Goal: Information Seeking & Learning: Check status

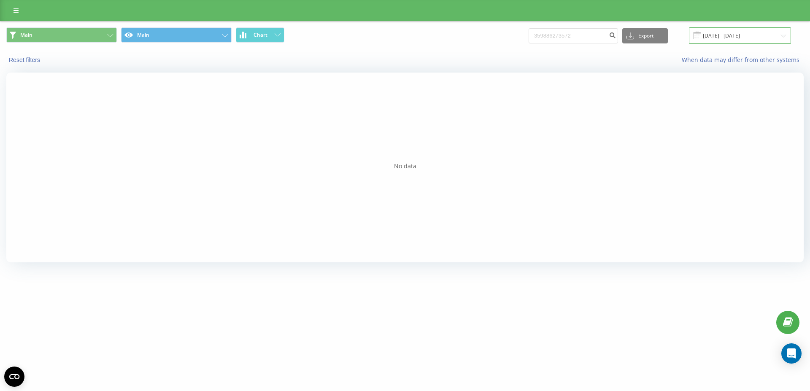
click at [741, 38] on input "[DATE] - [DATE]" at bounding box center [740, 35] width 102 height 16
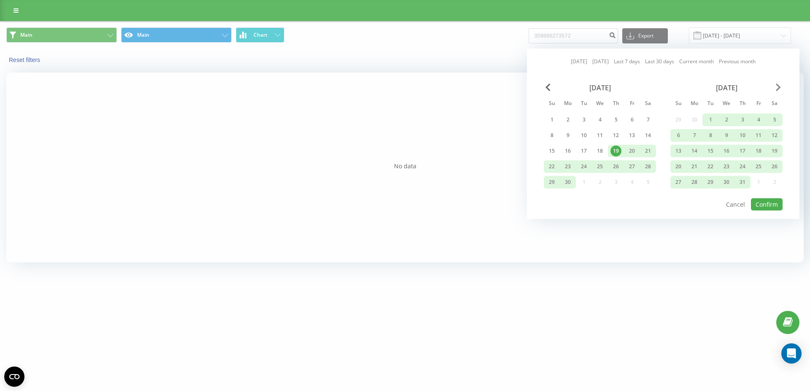
click at [779, 87] on span "Next Month" at bounding box center [778, 88] width 5 height 8
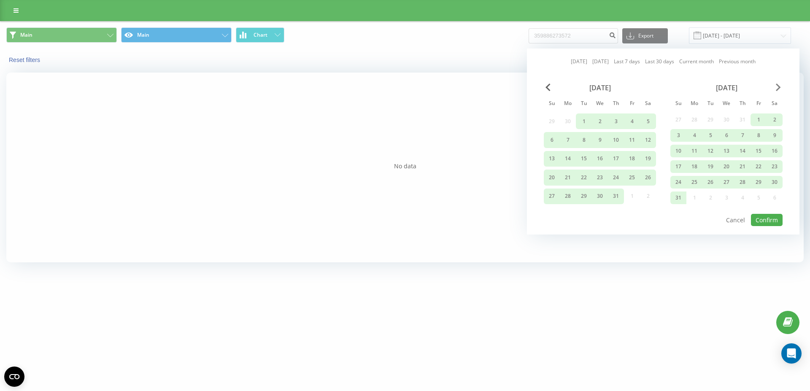
click at [779, 87] on span "Next Month" at bounding box center [778, 88] width 5 height 8
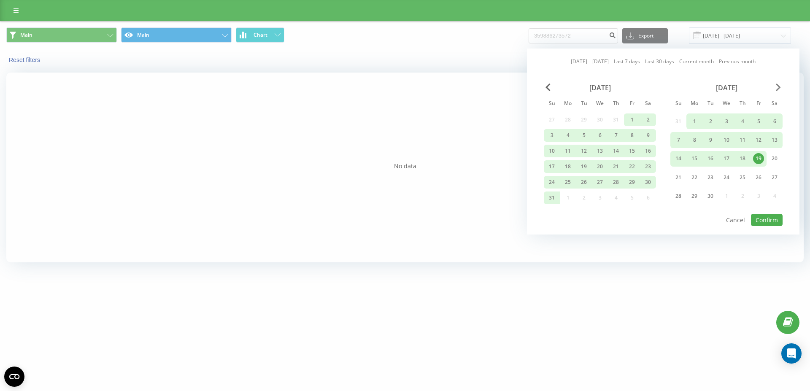
click at [779, 87] on span "Next Month" at bounding box center [778, 88] width 5 height 8
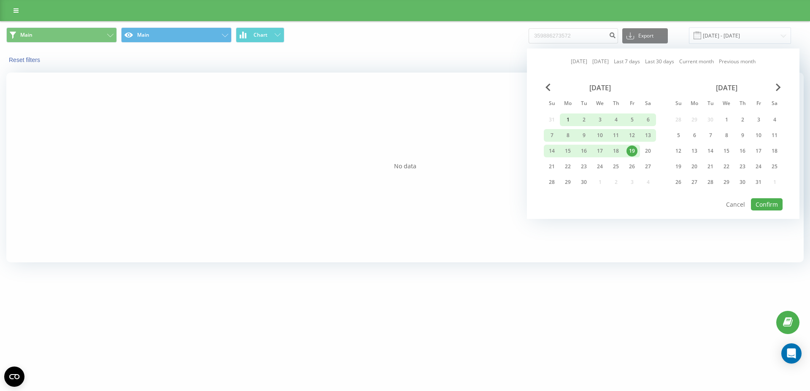
click at [566, 119] on div "1" at bounding box center [567, 119] width 11 height 11
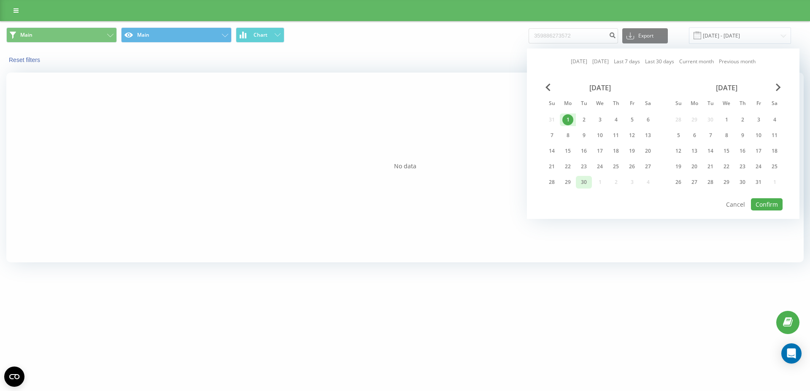
click at [584, 181] on div "30" at bounding box center [583, 182] width 11 height 11
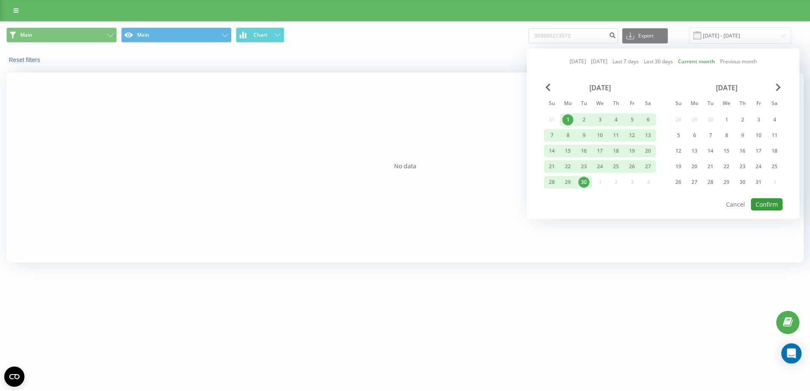
click at [768, 204] on button "Confirm" at bounding box center [767, 204] width 32 height 12
type input "01.09.2025 - 30.09.2025"
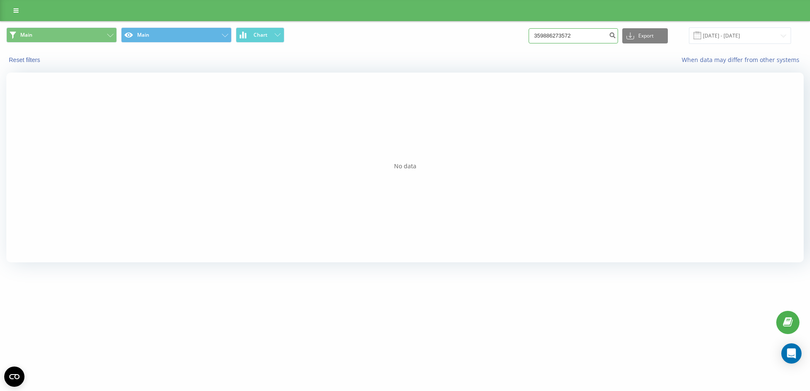
click at [554, 32] on input "359886273572" at bounding box center [572, 35] width 89 height 15
click at [616, 35] on icon "submit" at bounding box center [612, 34] width 7 height 5
click at [18, 9] on icon at bounding box center [15, 11] width 5 height 6
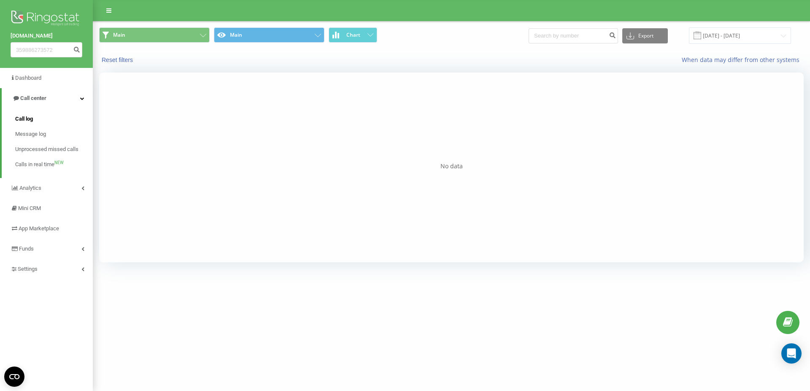
click at [27, 121] on span "Call log" at bounding box center [24, 119] width 18 height 8
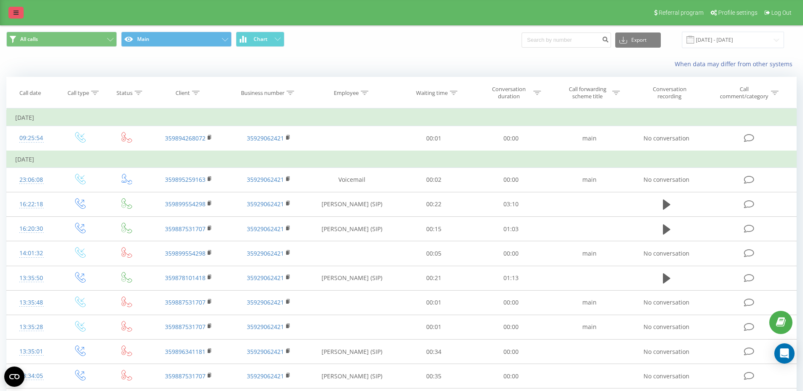
click at [14, 10] on link at bounding box center [15, 13] width 15 height 12
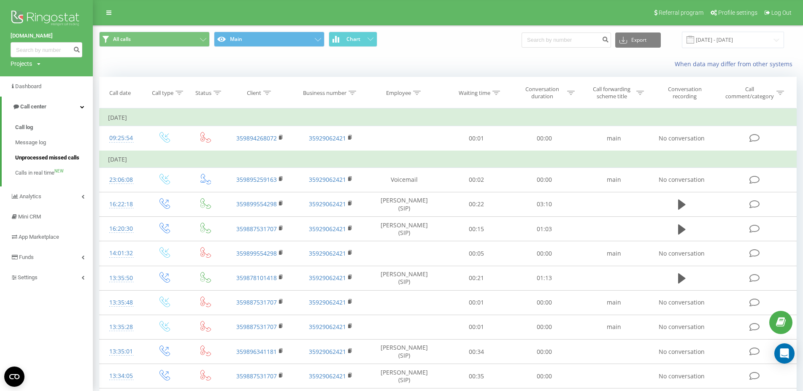
click at [39, 155] on span "Unprocessed missed calls" at bounding box center [47, 158] width 64 height 8
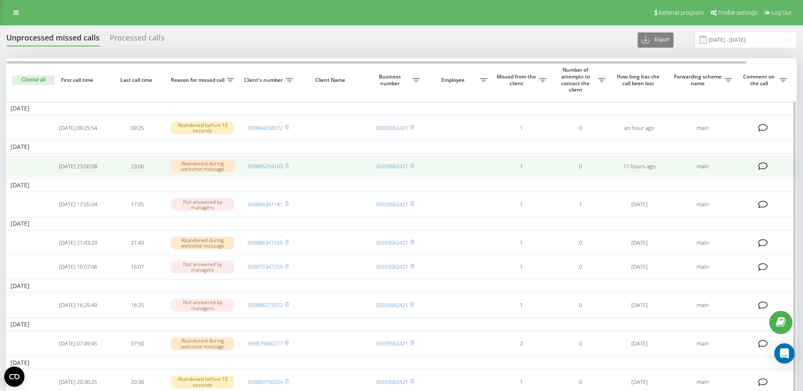
scroll to position [129, 0]
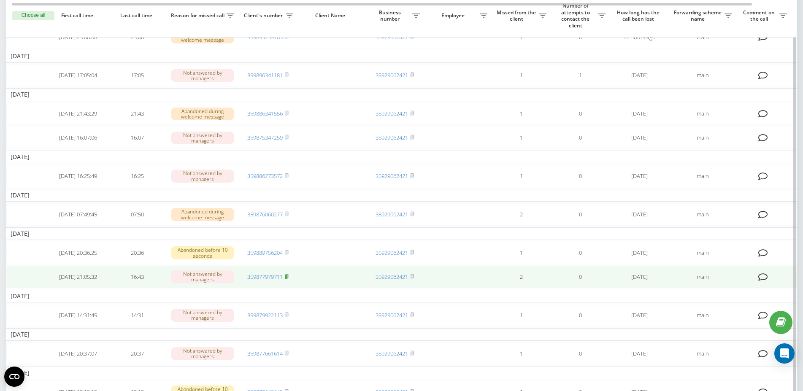
click at [287, 279] on rect at bounding box center [286, 277] width 3 height 4
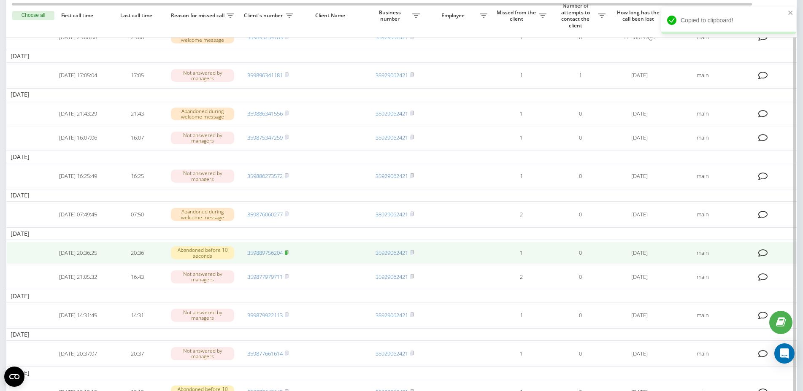
click at [287, 255] on rect at bounding box center [286, 253] width 3 height 4
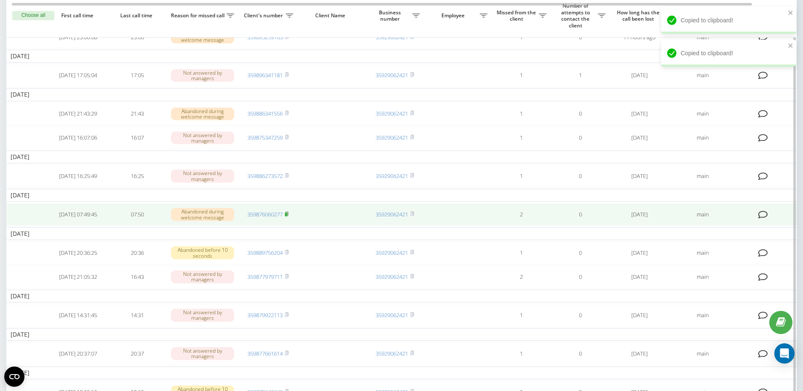
click at [287, 216] on rect at bounding box center [286, 215] width 3 height 4
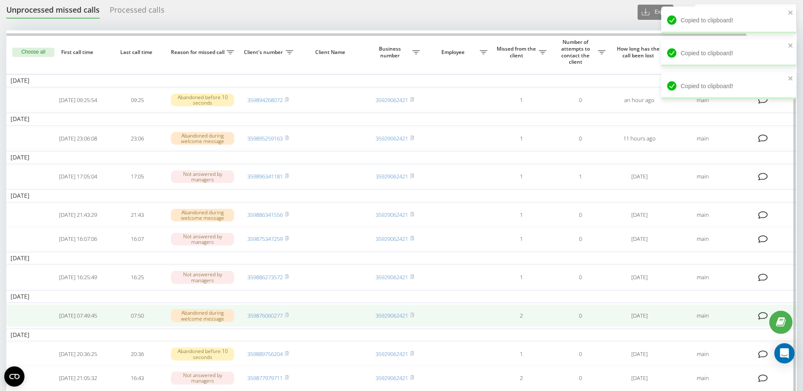
scroll to position [43, 0]
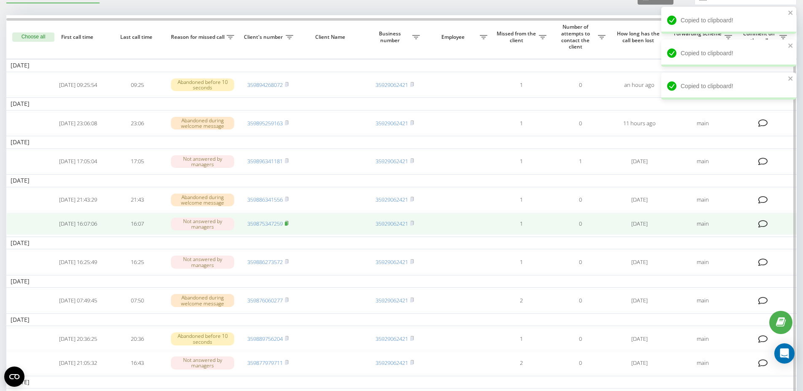
click at [287, 226] on rect at bounding box center [286, 224] width 3 height 4
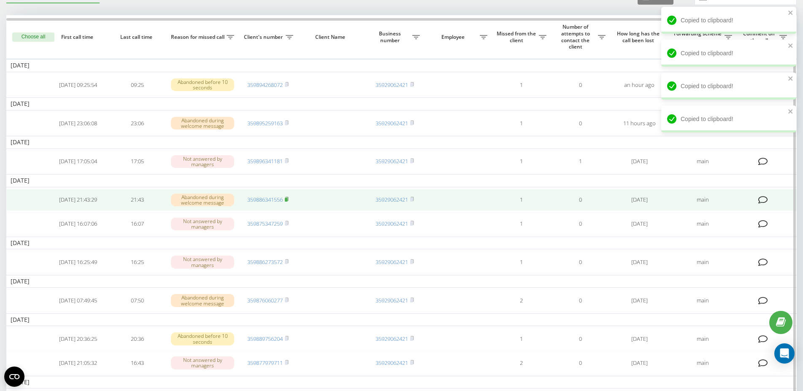
click at [287, 202] on rect at bounding box center [286, 200] width 3 height 4
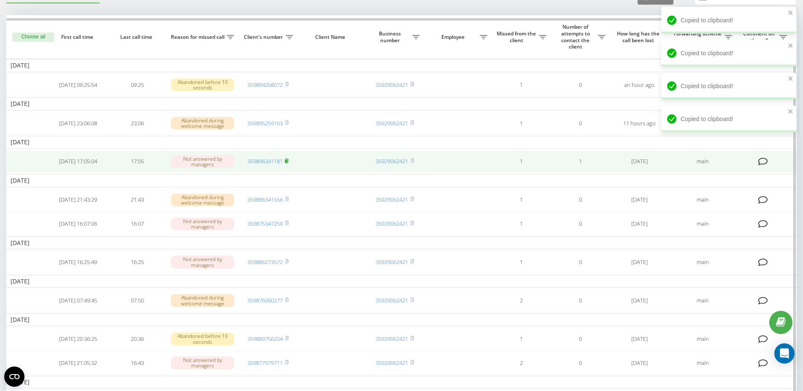
click at [288, 163] on icon at bounding box center [287, 160] width 4 height 5
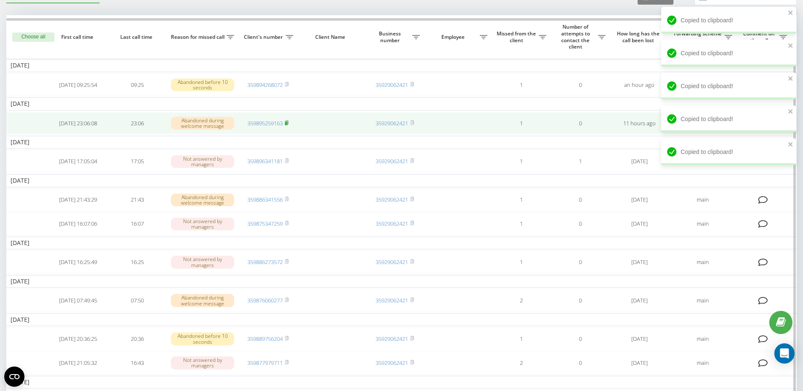
click at [287, 125] on rect at bounding box center [286, 123] width 3 height 4
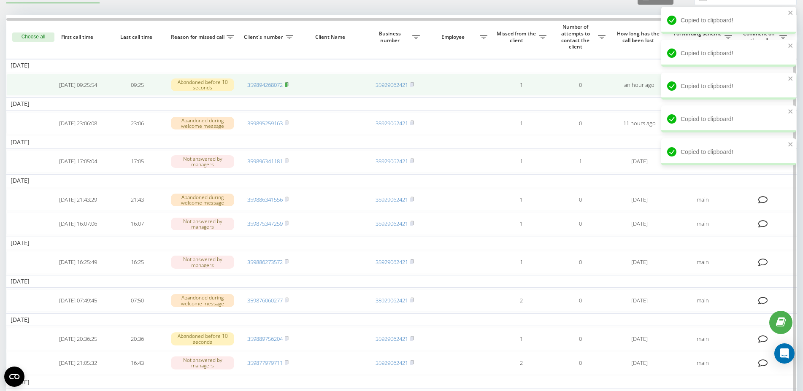
click at [287, 86] on rect at bounding box center [286, 85] width 3 height 4
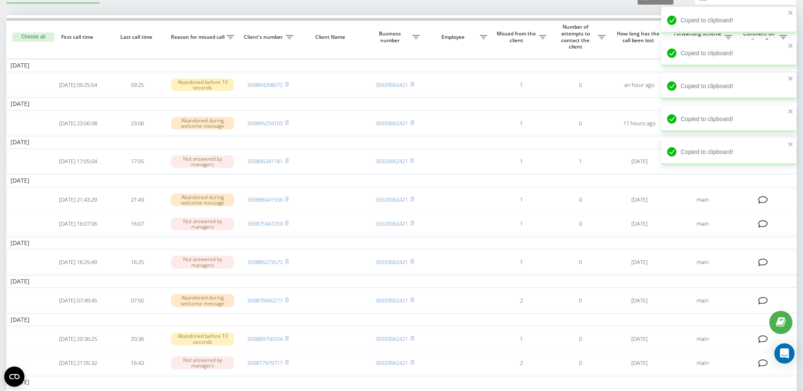
scroll to position [0, 0]
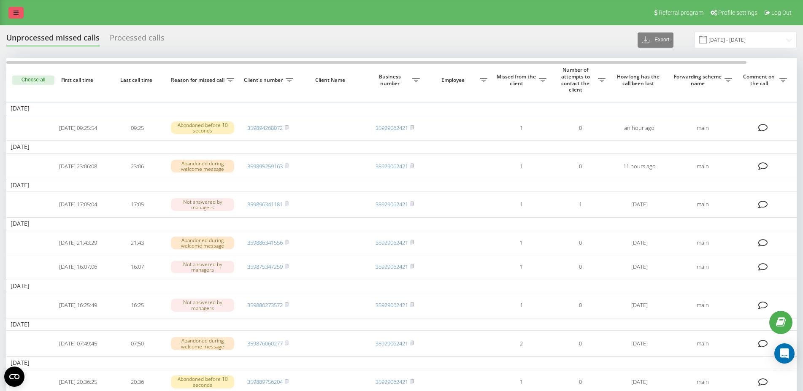
click at [20, 10] on link at bounding box center [15, 13] width 15 height 12
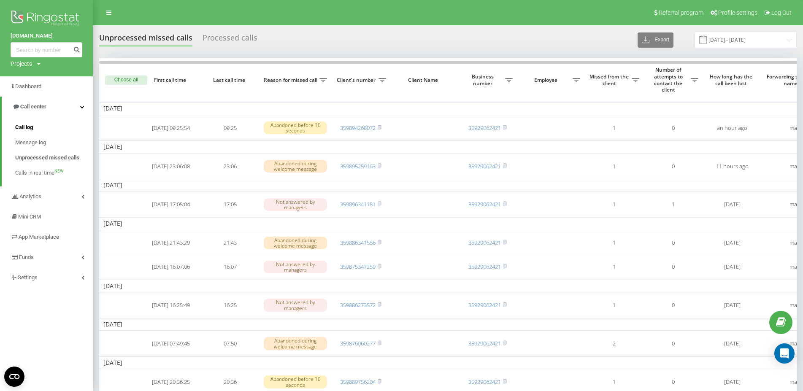
click at [32, 130] on span "Call log" at bounding box center [24, 127] width 18 height 8
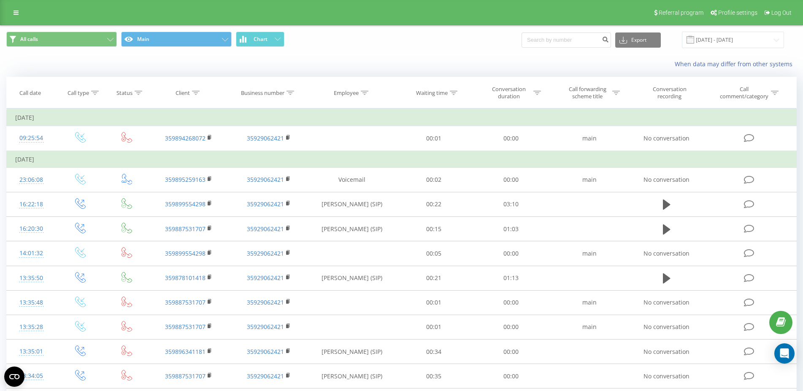
click at [565, 48] on div "Export .csv .xls .xlsx 22.08.2025 - 22.09.2025" at bounding box center [652, 40] width 262 height 16
click at [563, 44] on input at bounding box center [565, 39] width 89 height 15
paste input "359875347259"
type input "359875347259"
click at [609, 41] on icon "submit" at bounding box center [604, 38] width 7 height 5
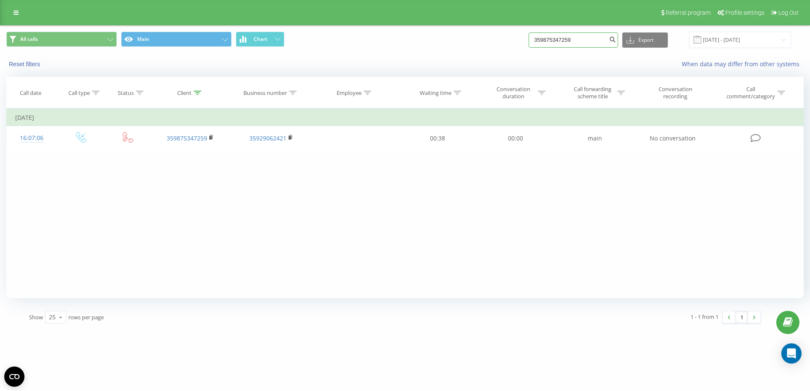
click at [585, 45] on input "359875347259" at bounding box center [572, 39] width 89 height 15
paste input "86341556"
type input "359886341556"
click at [615, 41] on icon "submit" at bounding box center [612, 38] width 7 height 5
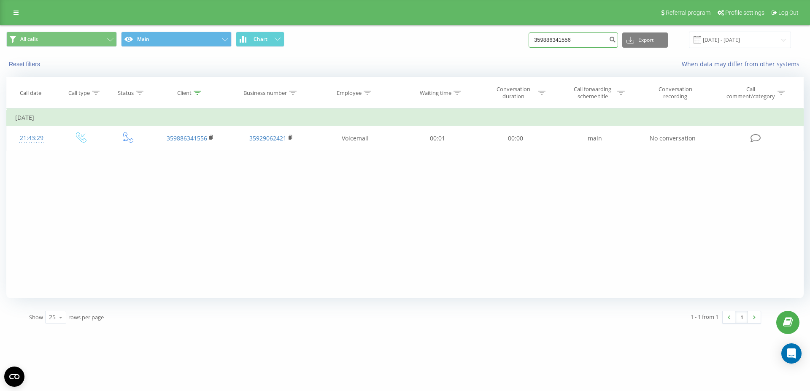
click at [578, 45] on input "359886341556" at bounding box center [572, 39] width 89 height 15
paste input "96341181"
type input "359896341181"
click at [616, 37] on icon "submit" at bounding box center [612, 38] width 7 height 5
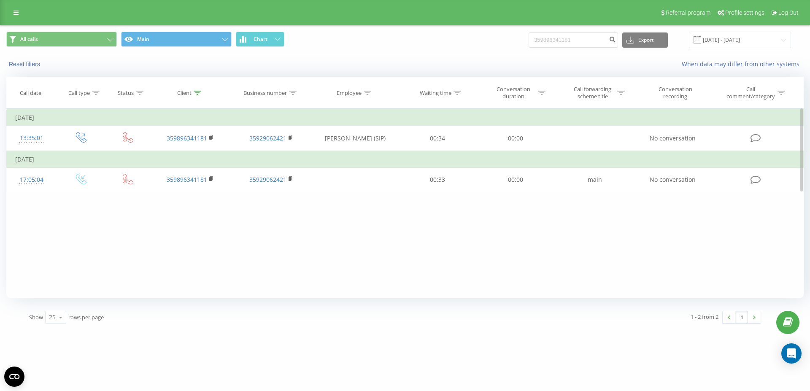
click at [236, 221] on div "Filter by condition Equal Enter value Cancel OK Filter by condition Equal Enter…" at bounding box center [404, 203] width 797 height 190
click at [586, 40] on input "359896341181" at bounding box center [572, 39] width 89 height 15
paste input "5259163"
type input "359895259163"
click at [615, 37] on icon "submit" at bounding box center [612, 38] width 7 height 5
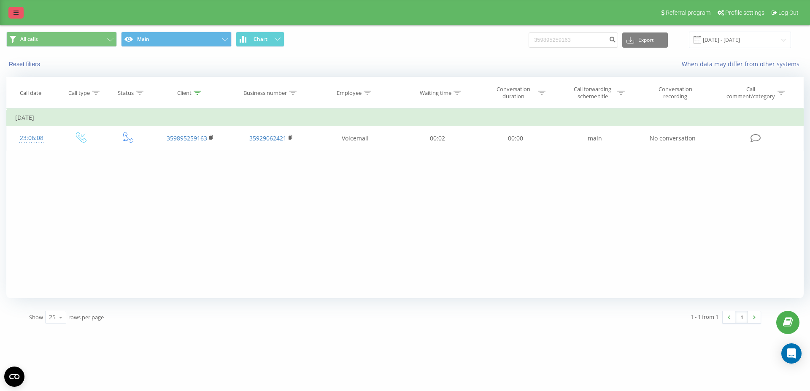
click at [13, 8] on link at bounding box center [15, 13] width 15 height 12
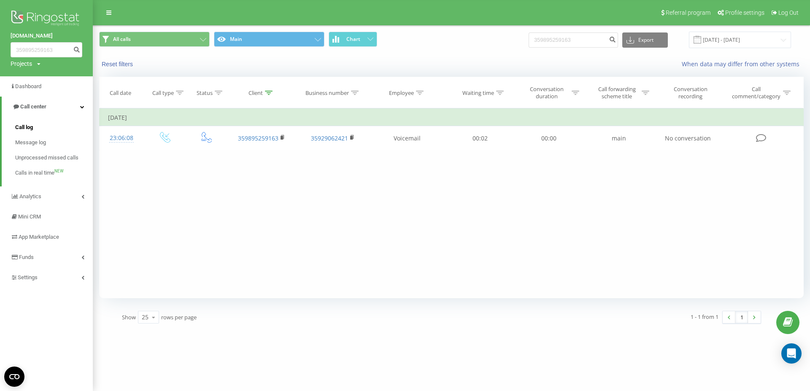
click at [28, 124] on span "Call log" at bounding box center [24, 127] width 18 height 8
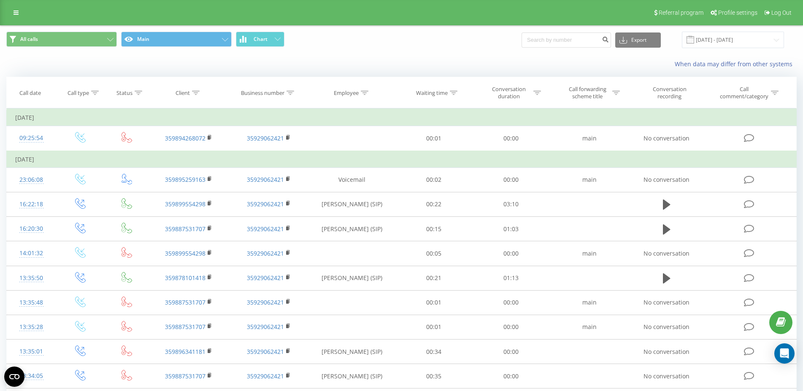
click at [459, 47] on div "All calls Main Chart Export .csv .xls .xlsx [DATE] - [DATE]" at bounding box center [401, 40] width 790 height 16
